Goal: Task Accomplishment & Management: Use online tool/utility

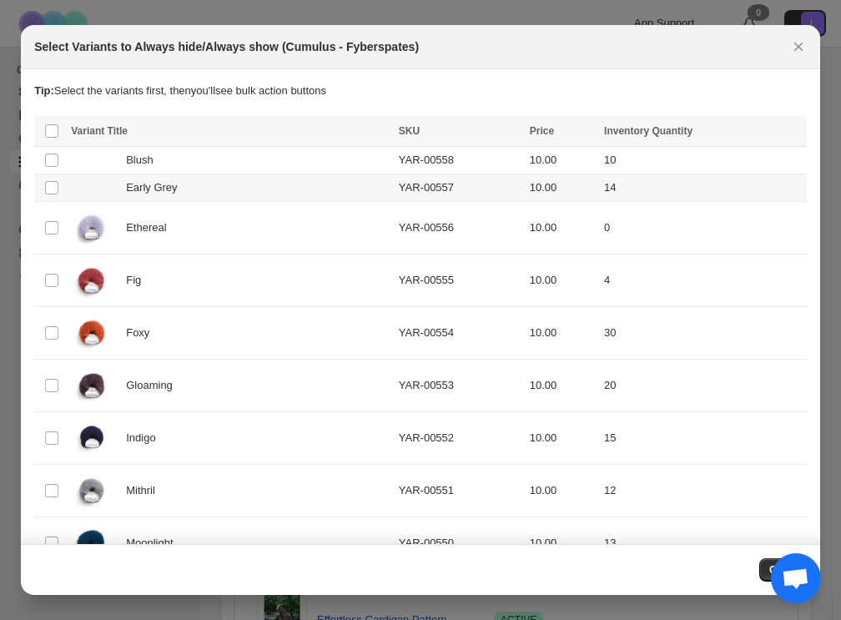
click at [237, 182] on div "Early Grey" at bounding box center [230, 187] width 318 height 17
click at [233, 161] on div "Blush" at bounding box center [230, 160] width 318 height 17
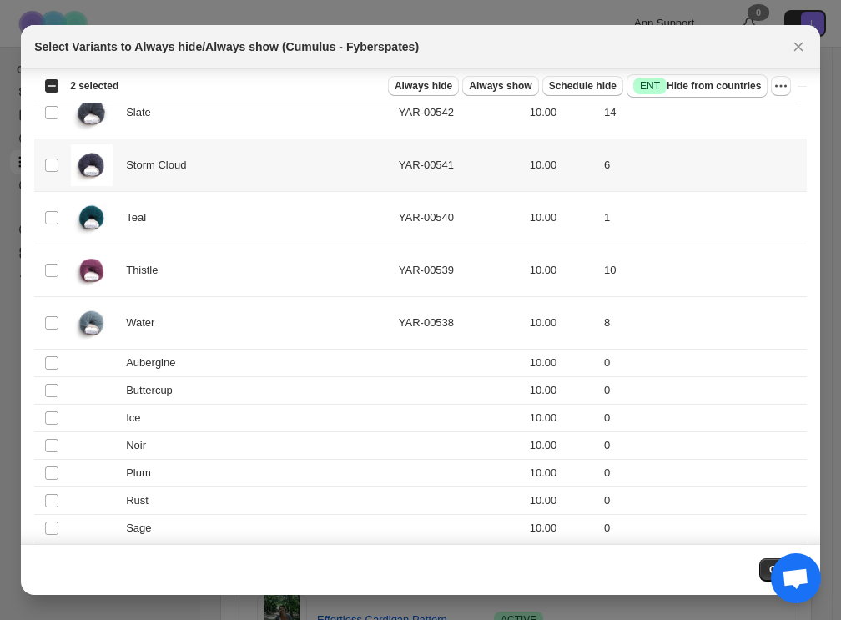
scroll to position [853, 0]
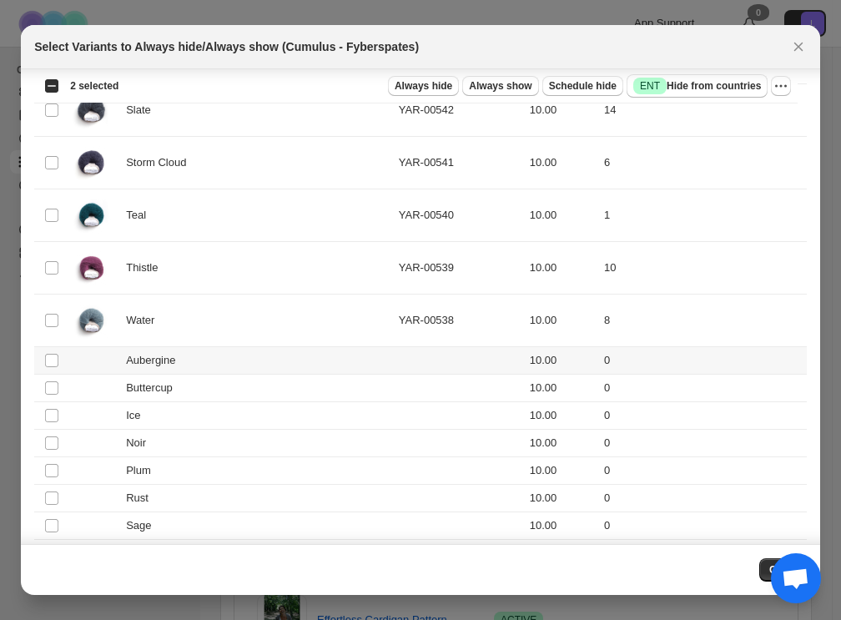
click at [275, 358] on div "Aubergine" at bounding box center [230, 360] width 318 height 17
click at [277, 380] on div "Buttercup" at bounding box center [230, 388] width 318 height 17
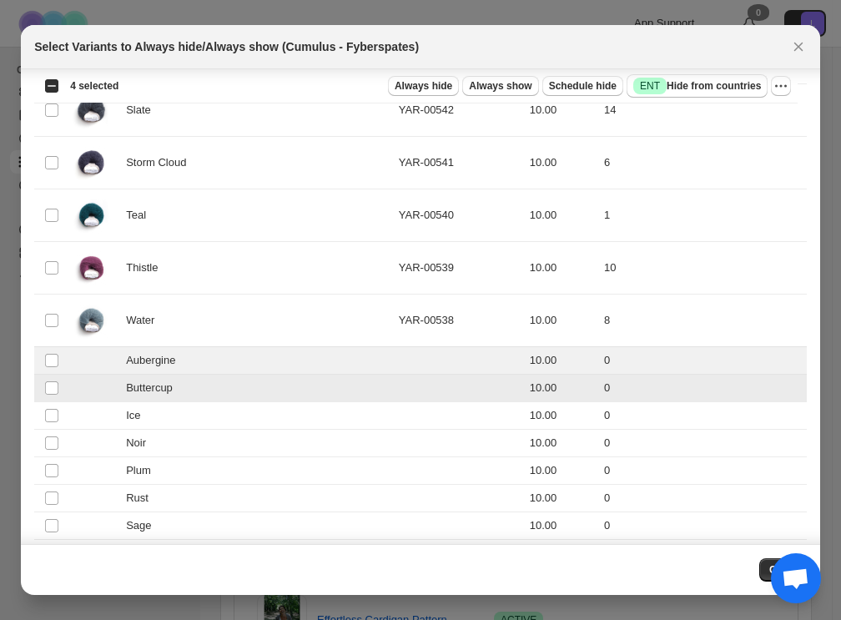
click at [274, 401] on td "Ice" at bounding box center [230, 415] width 328 height 28
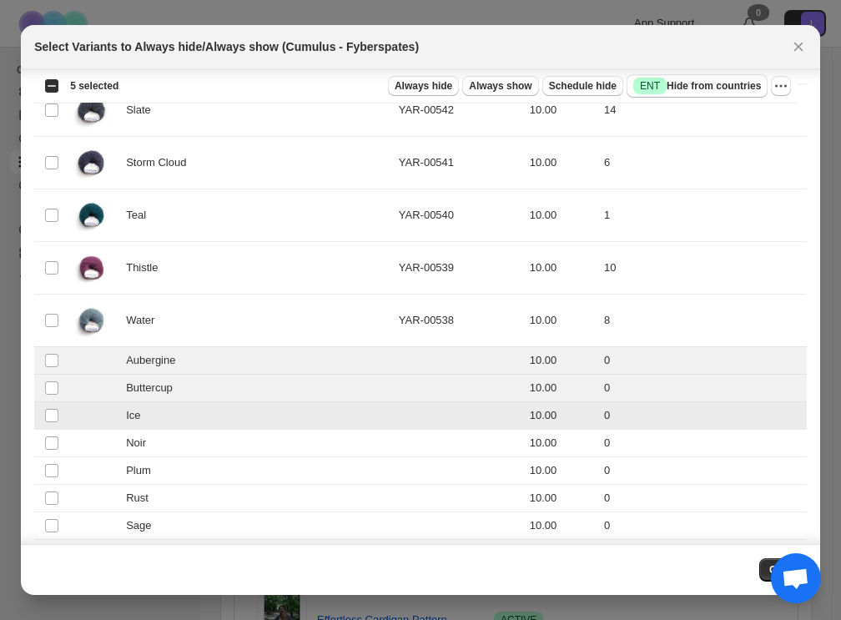
click at [281, 435] on div "Noir" at bounding box center [230, 443] width 318 height 17
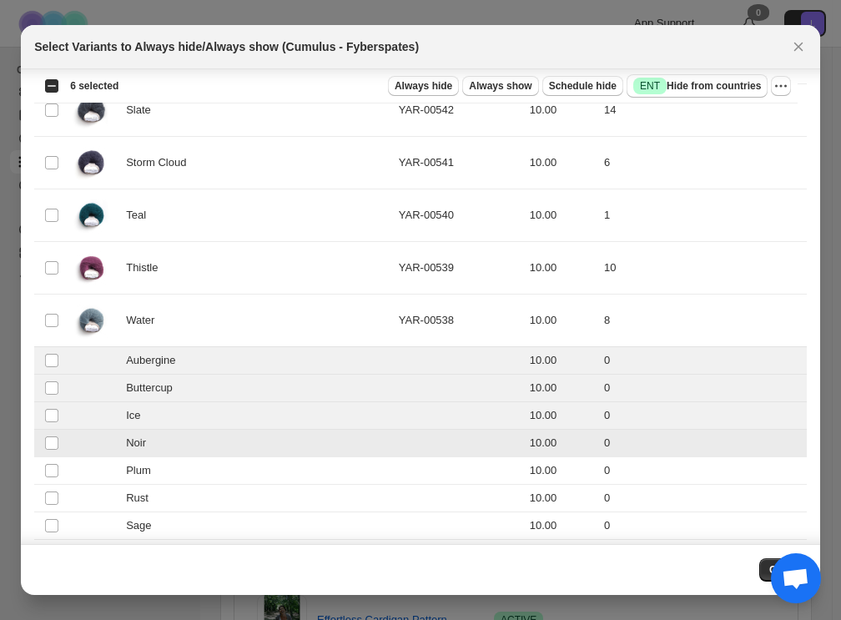
click at [289, 465] on div "Plum" at bounding box center [230, 470] width 318 height 17
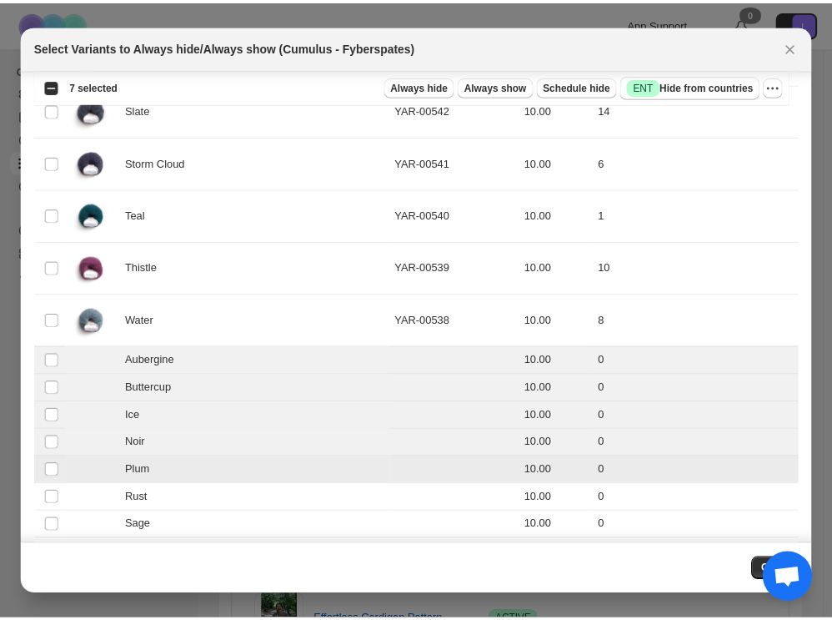
scroll to position [911, 0]
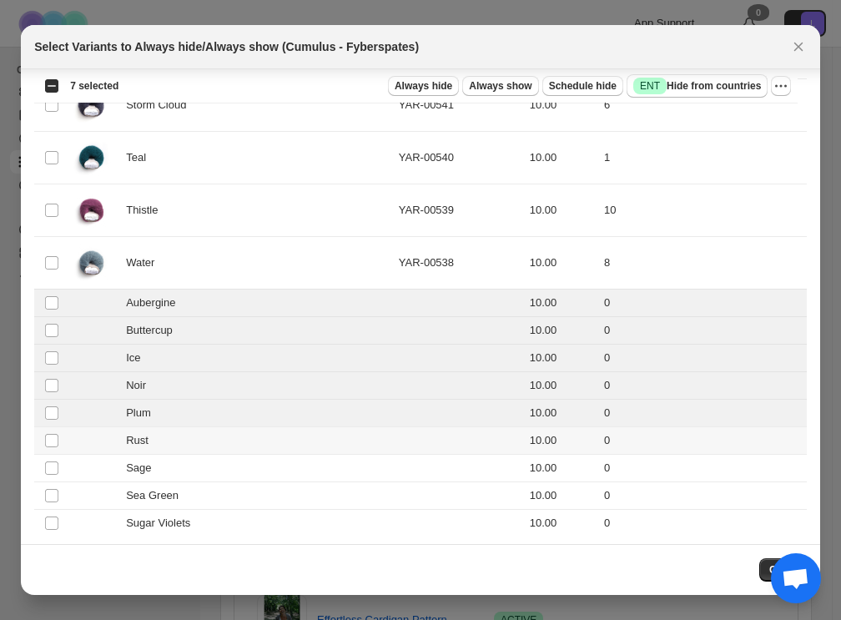
click at [278, 433] on div "Rust" at bounding box center [230, 440] width 318 height 17
click at [284, 466] on div "Sage" at bounding box center [230, 468] width 318 height 17
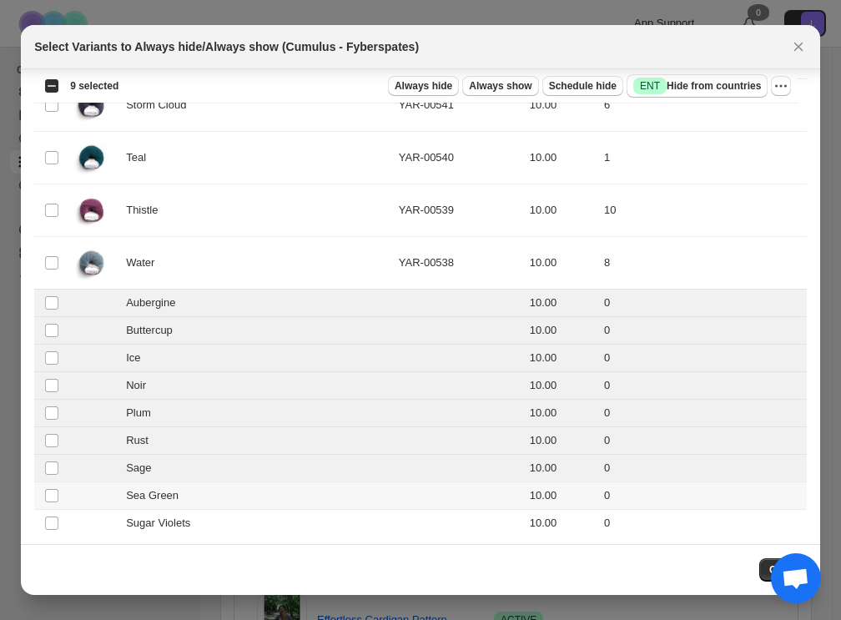
click at [293, 487] on div "Sea Green" at bounding box center [230, 495] width 318 height 17
click at [297, 515] on div "Sugar Violets" at bounding box center [230, 523] width 318 height 17
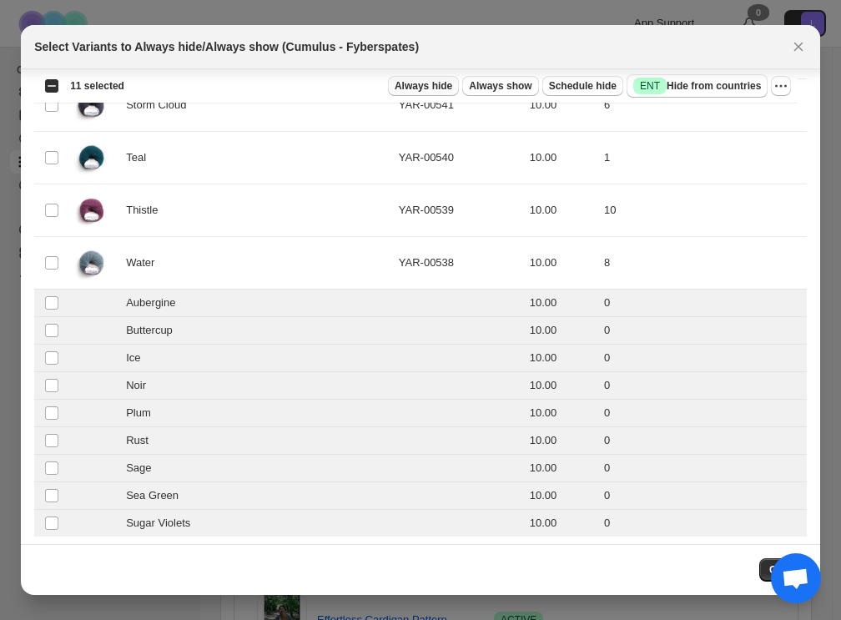
click at [446, 78] on button "Always hide" at bounding box center [423, 86] width 71 height 20
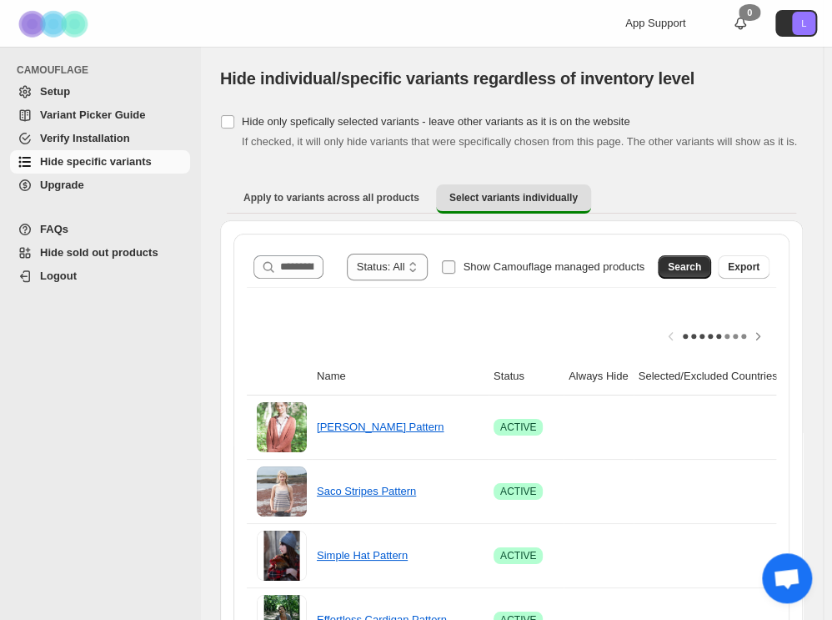
click at [555, 274] on label "Show Camouflage managed products" at bounding box center [543, 267] width 204 height 27
click at [639, 271] on span "Search" at bounding box center [684, 266] width 33 height 13
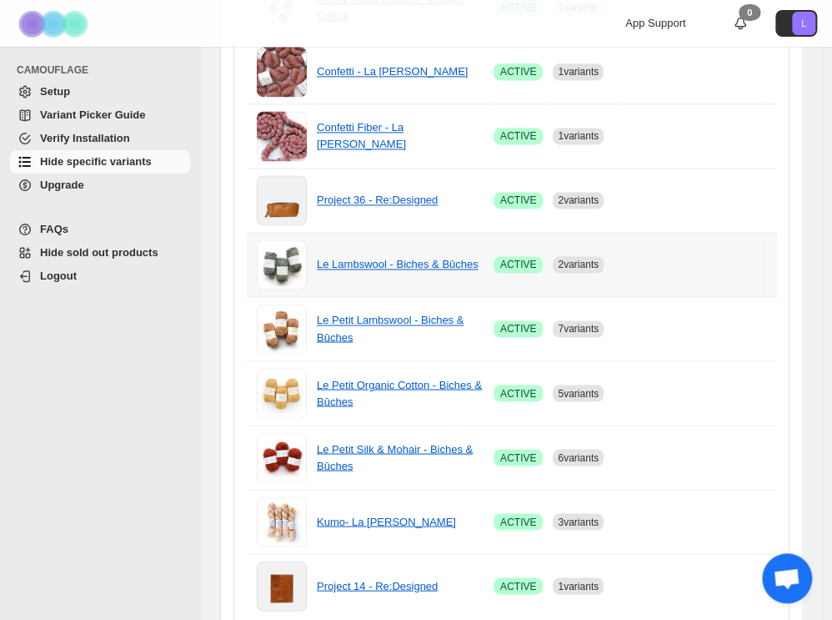
scroll to position [1144, 0]
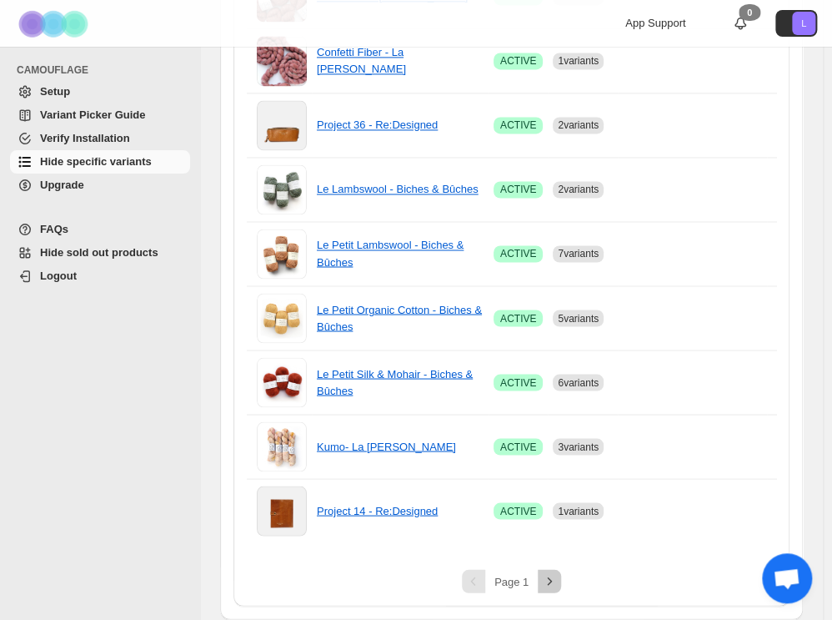
click at [555, 578] on icon "Next" at bounding box center [549, 581] width 17 height 17
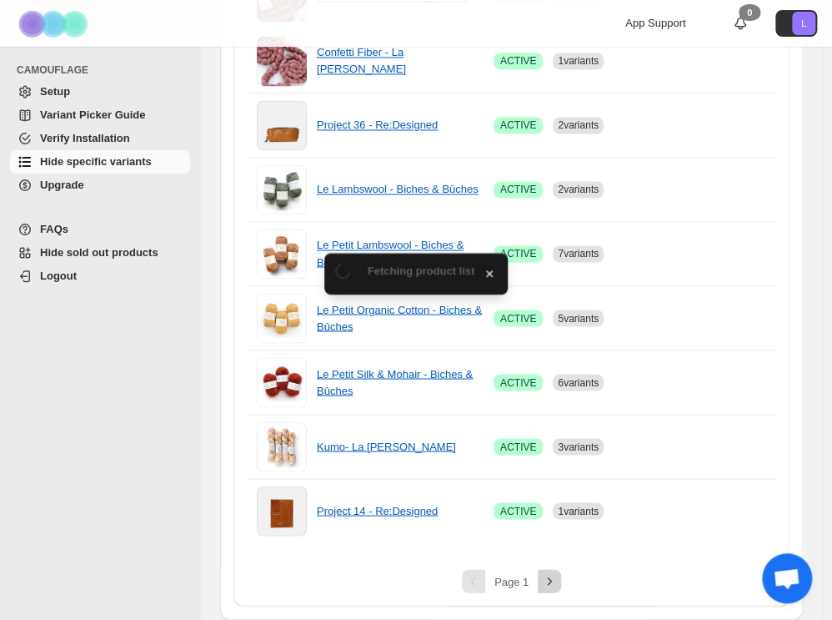
scroll to position [0, 0]
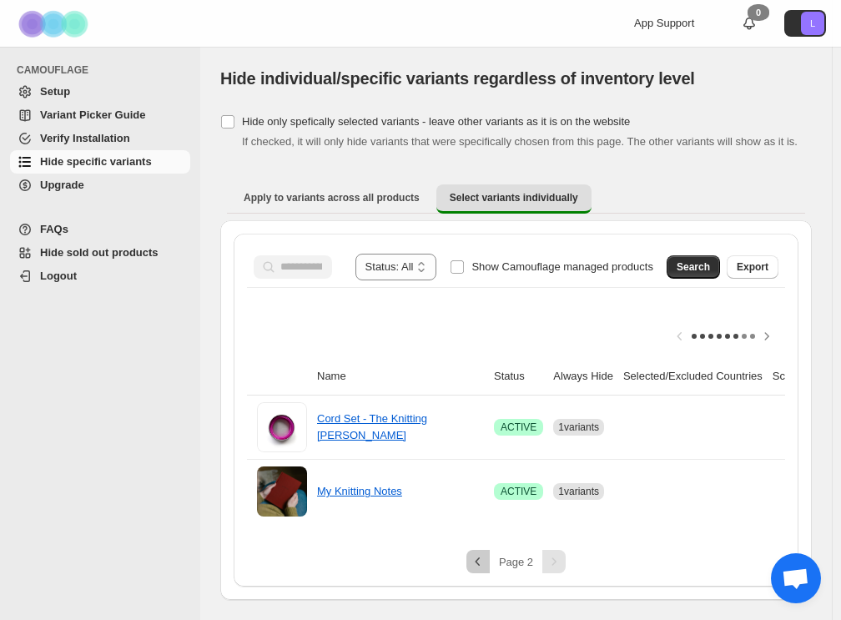
click at [480, 570] on icon "Previous" at bounding box center [478, 561] width 17 height 17
